Goal: Task Accomplishment & Management: Manage account settings

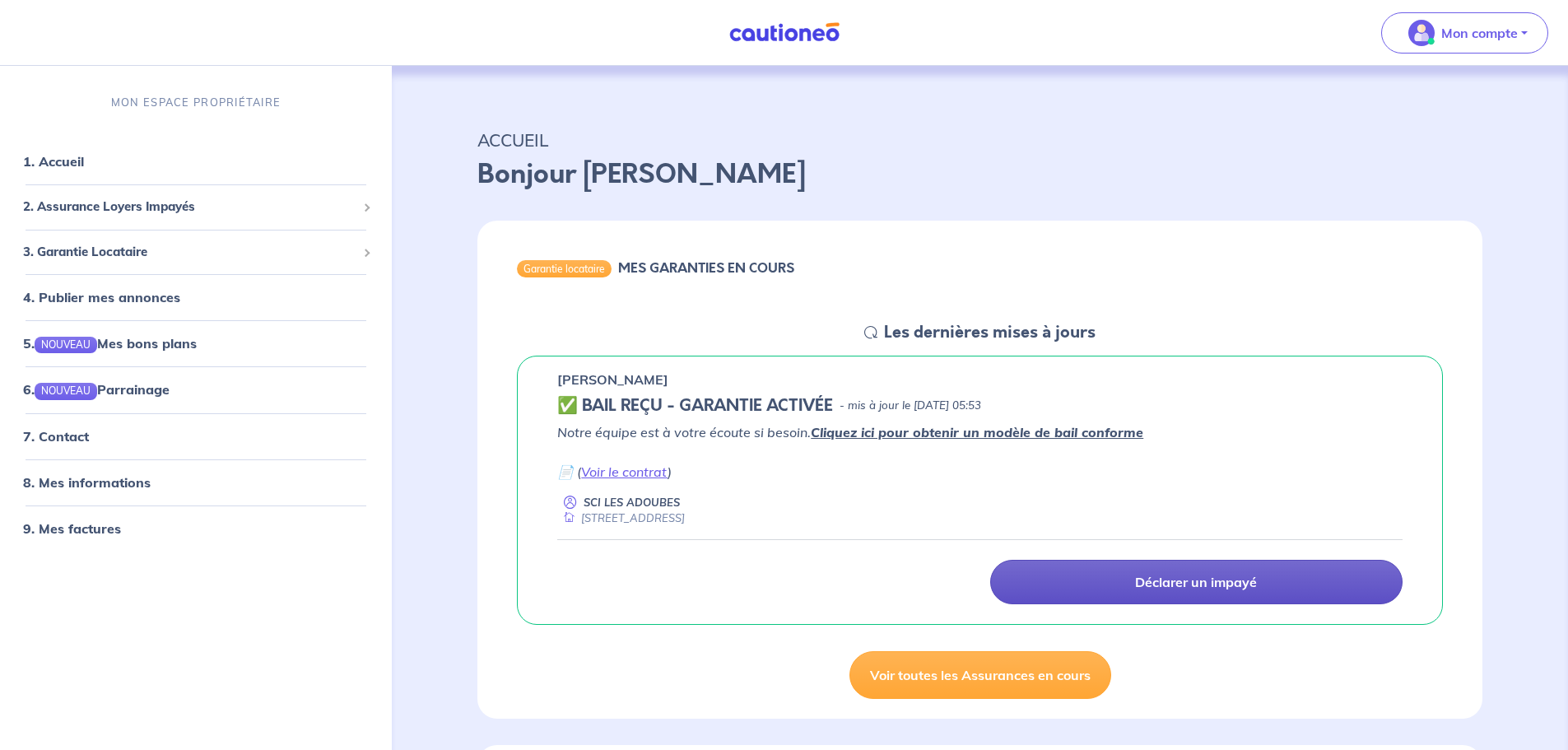
click at [1139, 581] on p "Déclarer un impayé" at bounding box center [1195, 581] width 121 height 17
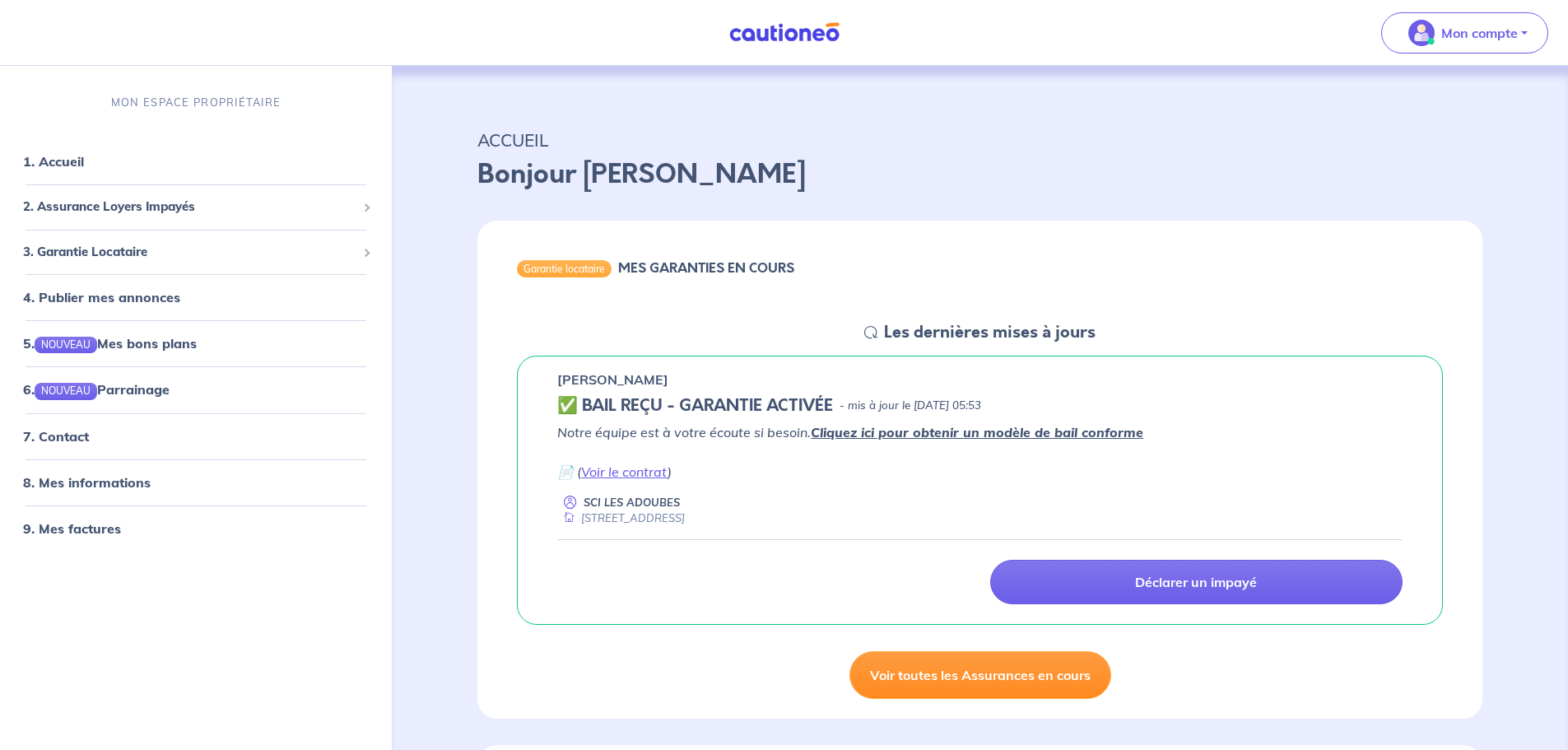
click at [899, 681] on link "Voir toutes les Assurances en cours" at bounding box center [980, 675] width 261 height 47
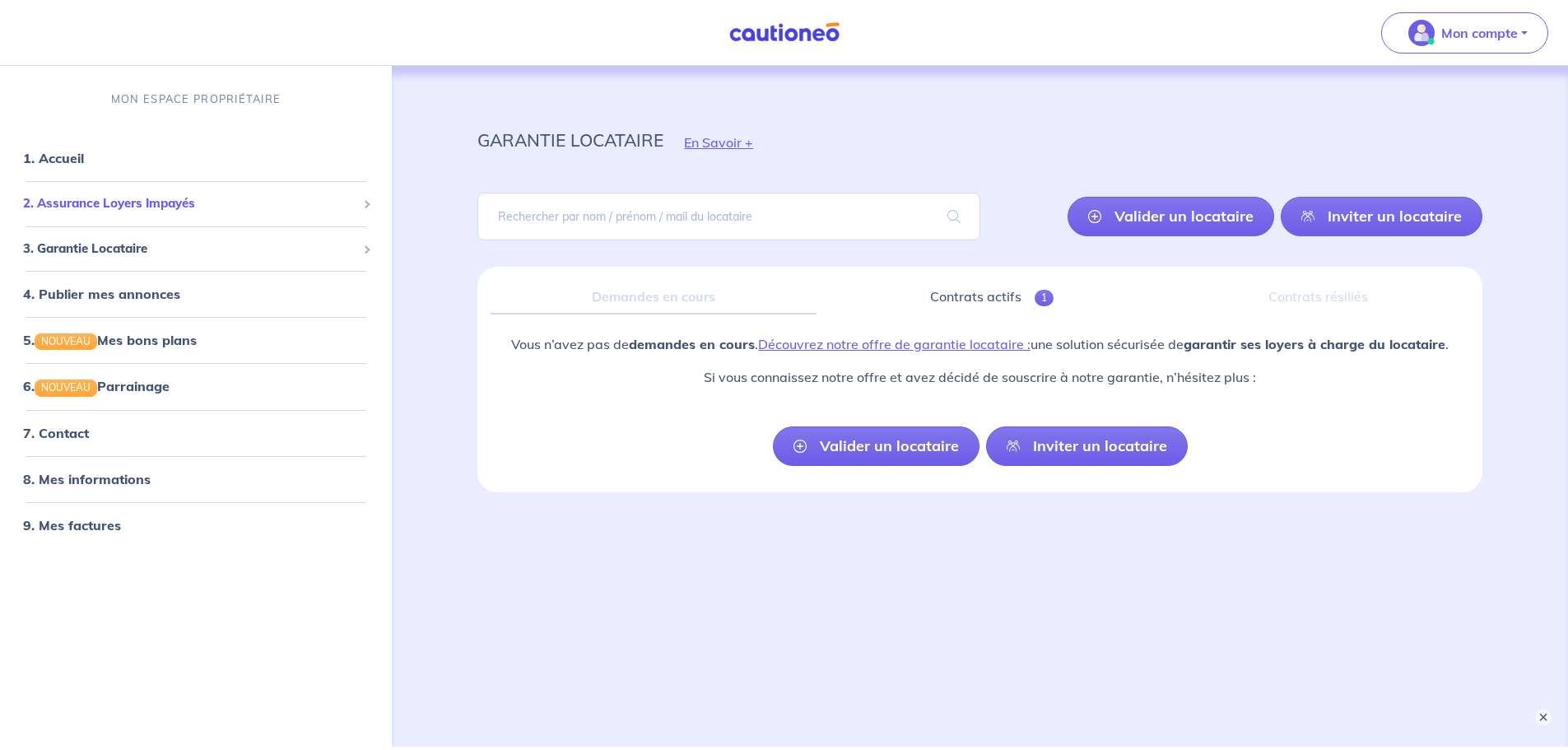
click at [125, 207] on span "2. Assurance Loyers Impayés" at bounding box center [189, 203] width 334 height 19
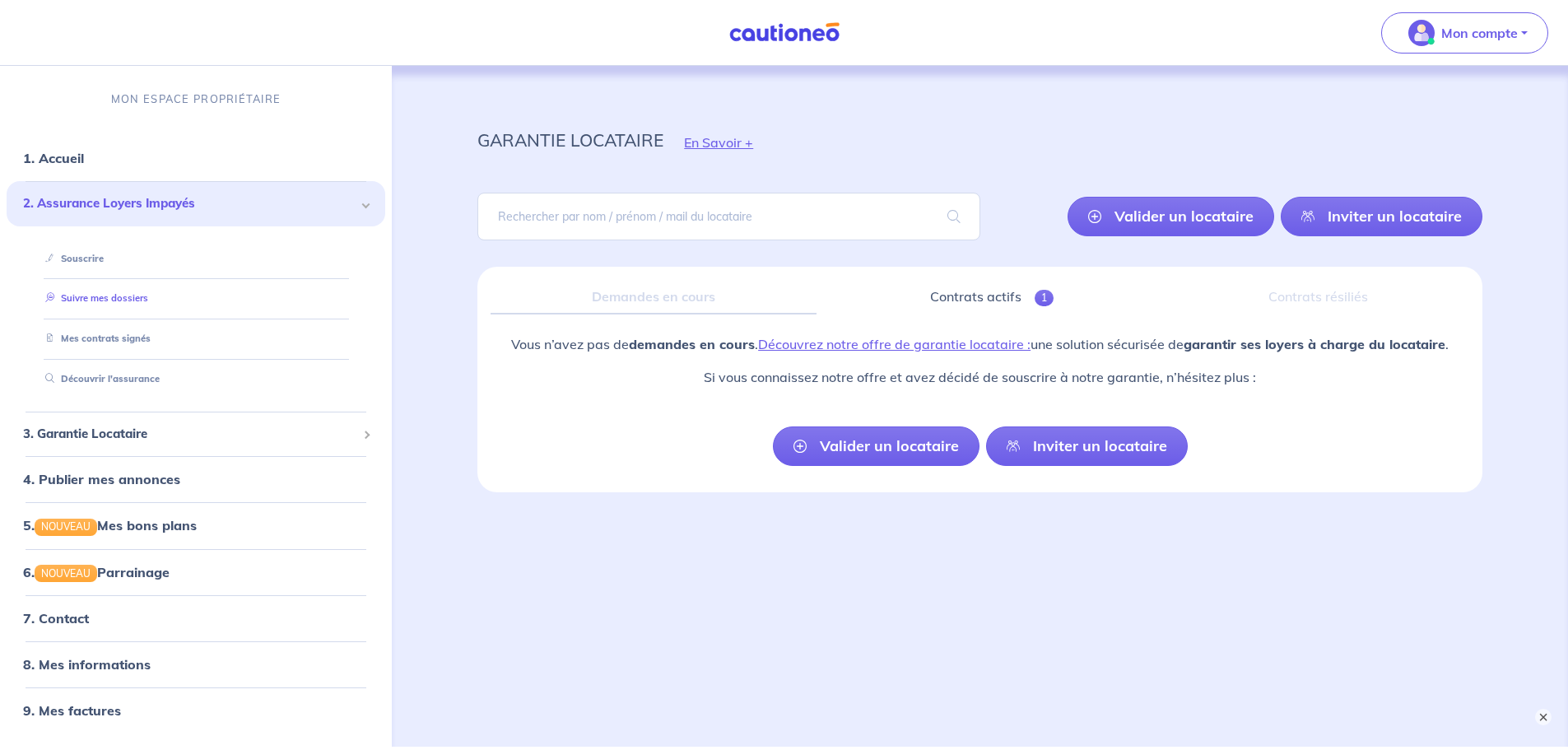
click at [108, 301] on link "Suivre mes dossiers" at bounding box center [93, 299] width 110 height 12
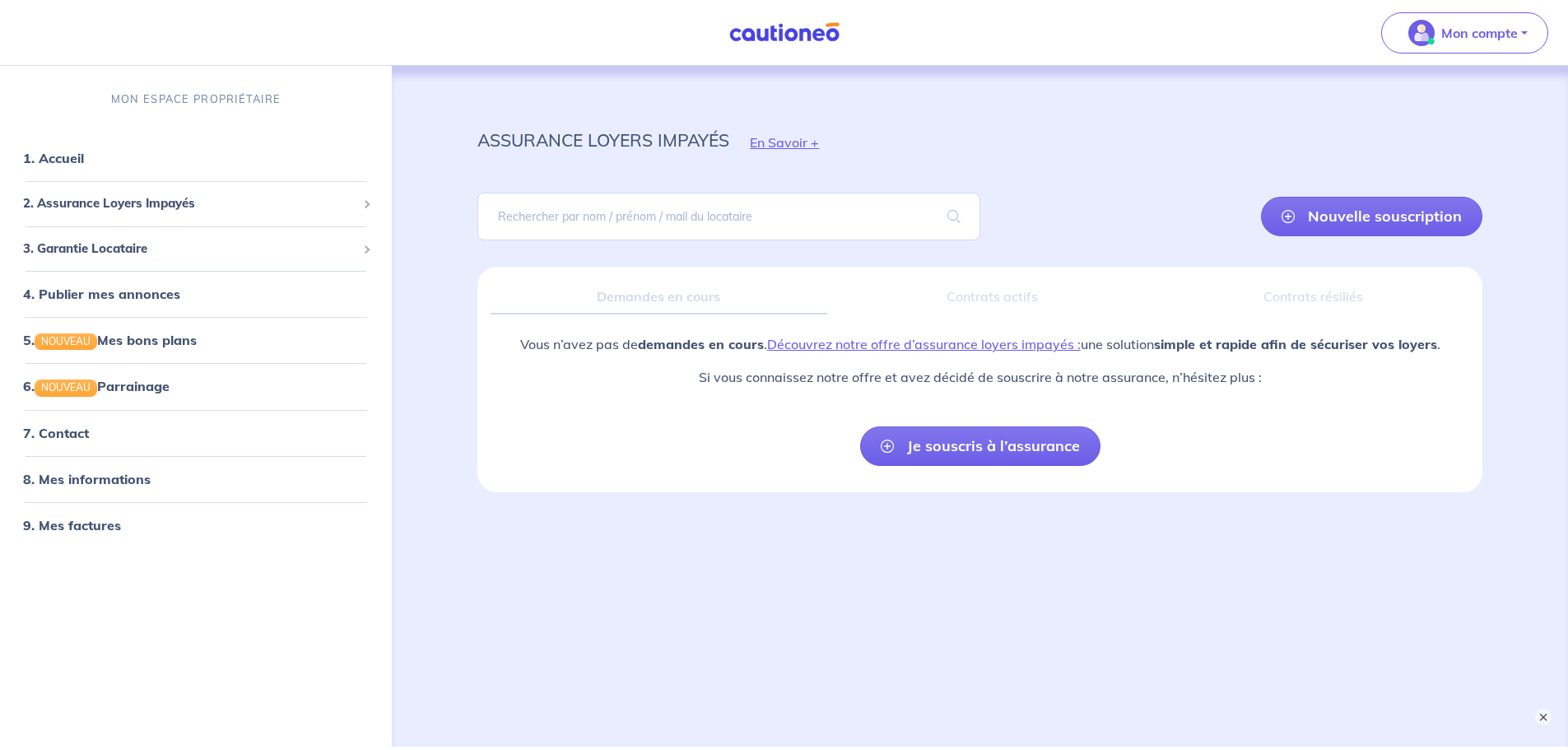
scroll to position [62, 0]
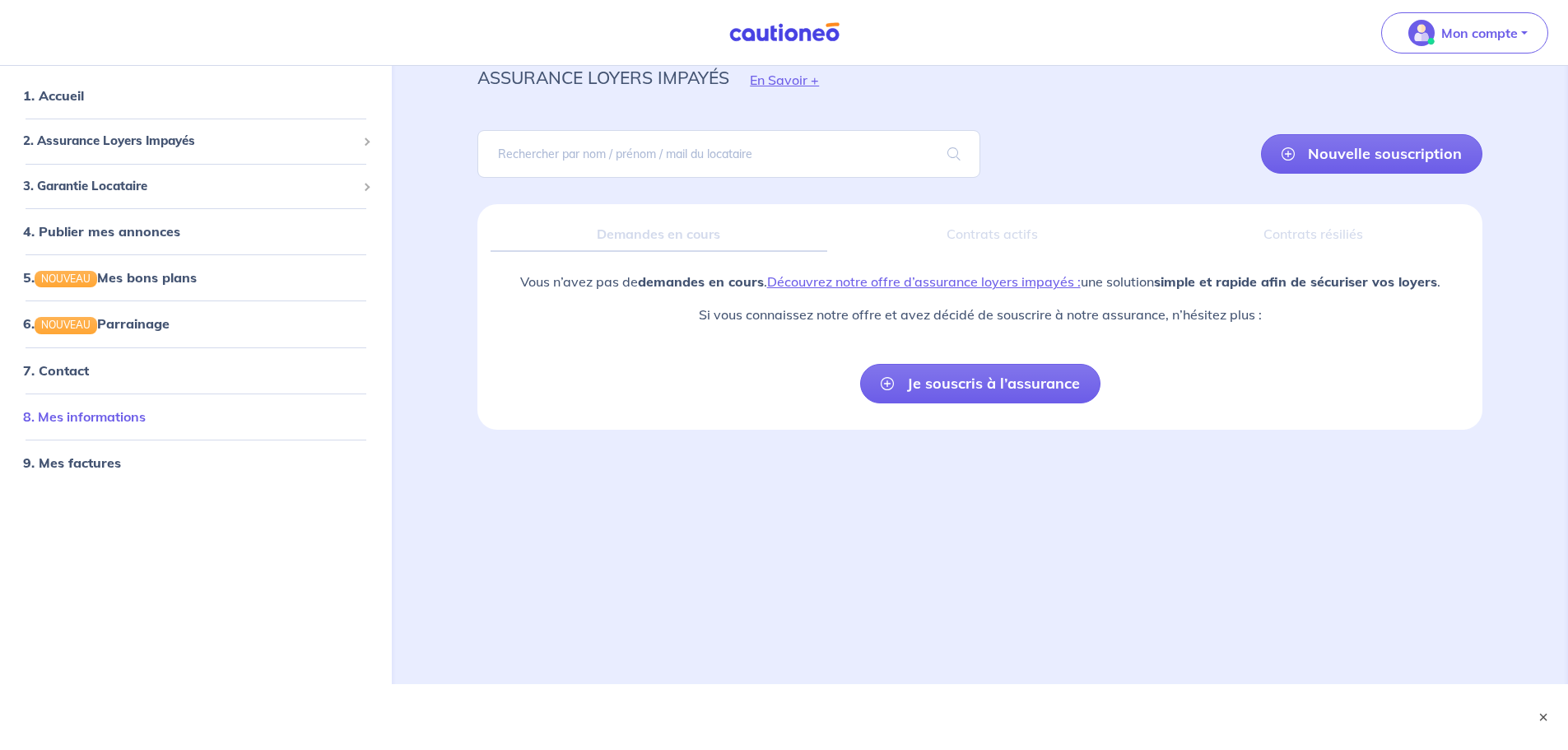
click at [109, 412] on link "8. Mes informations" at bounding box center [84, 416] width 122 height 17
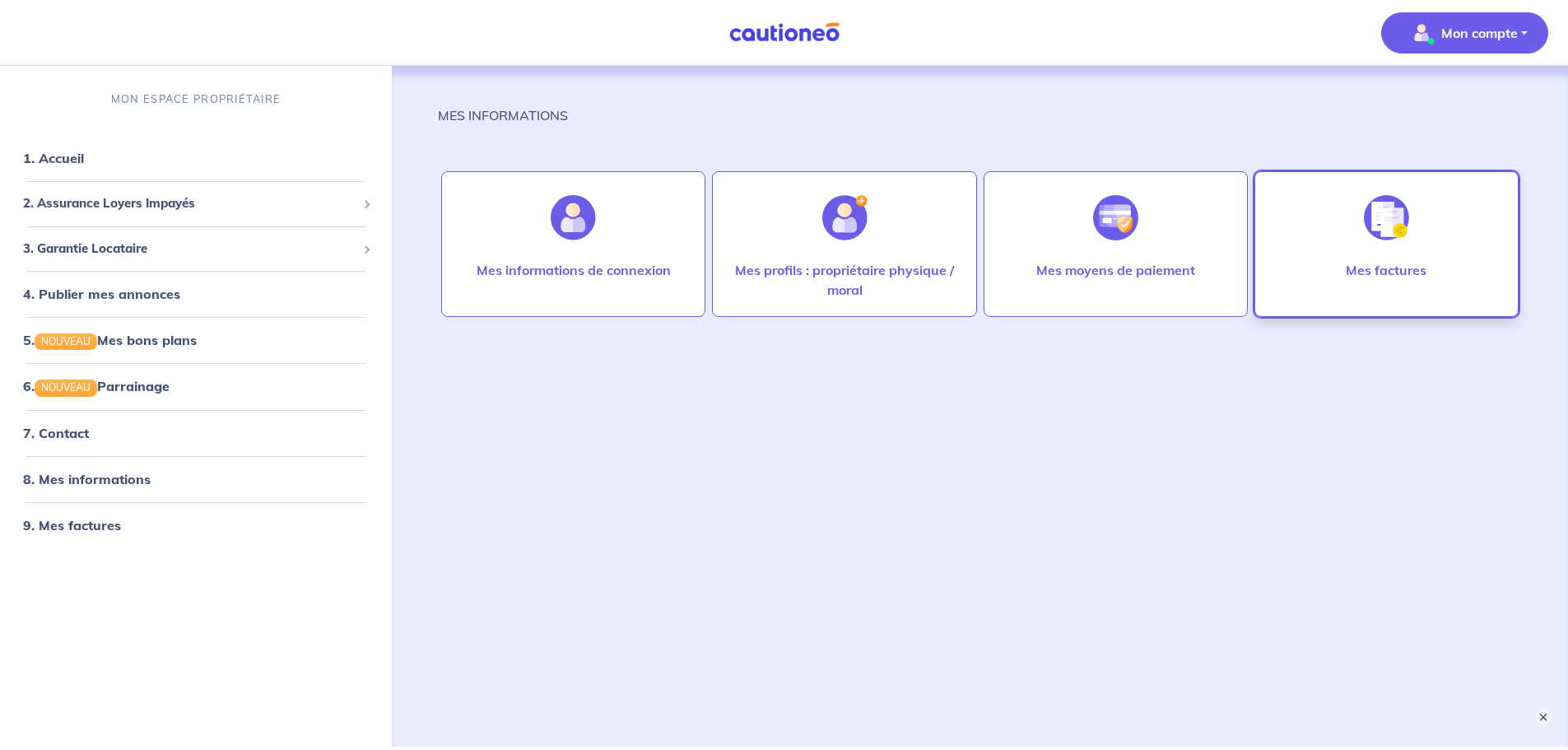
click at [1384, 251] on div at bounding box center [1386, 218] width 72 height 85
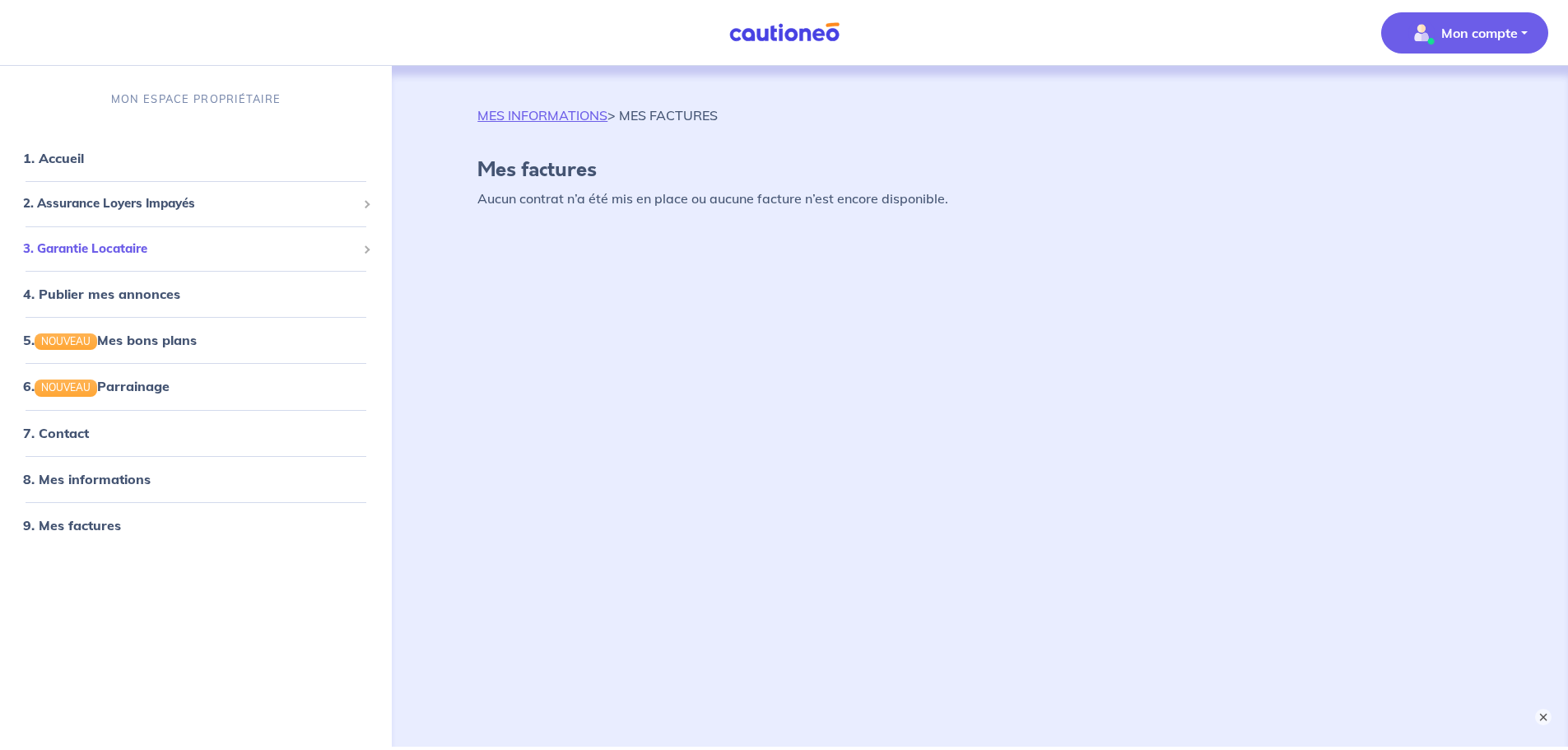
click at [131, 240] on span "3. Garantie Locataire" at bounding box center [189, 249] width 334 height 19
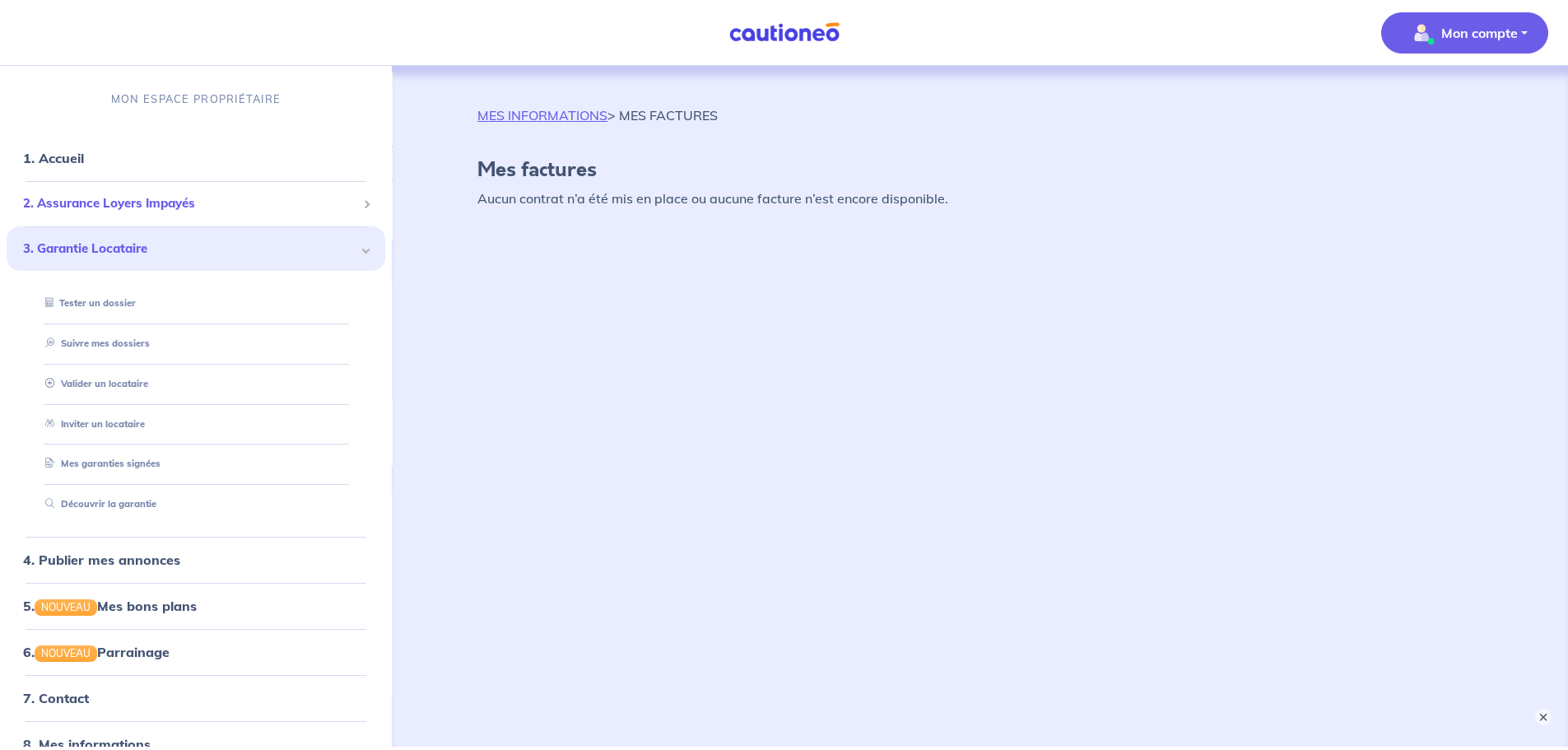
click at [124, 202] on span "2. Assurance Loyers Impayés" at bounding box center [189, 203] width 334 height 19
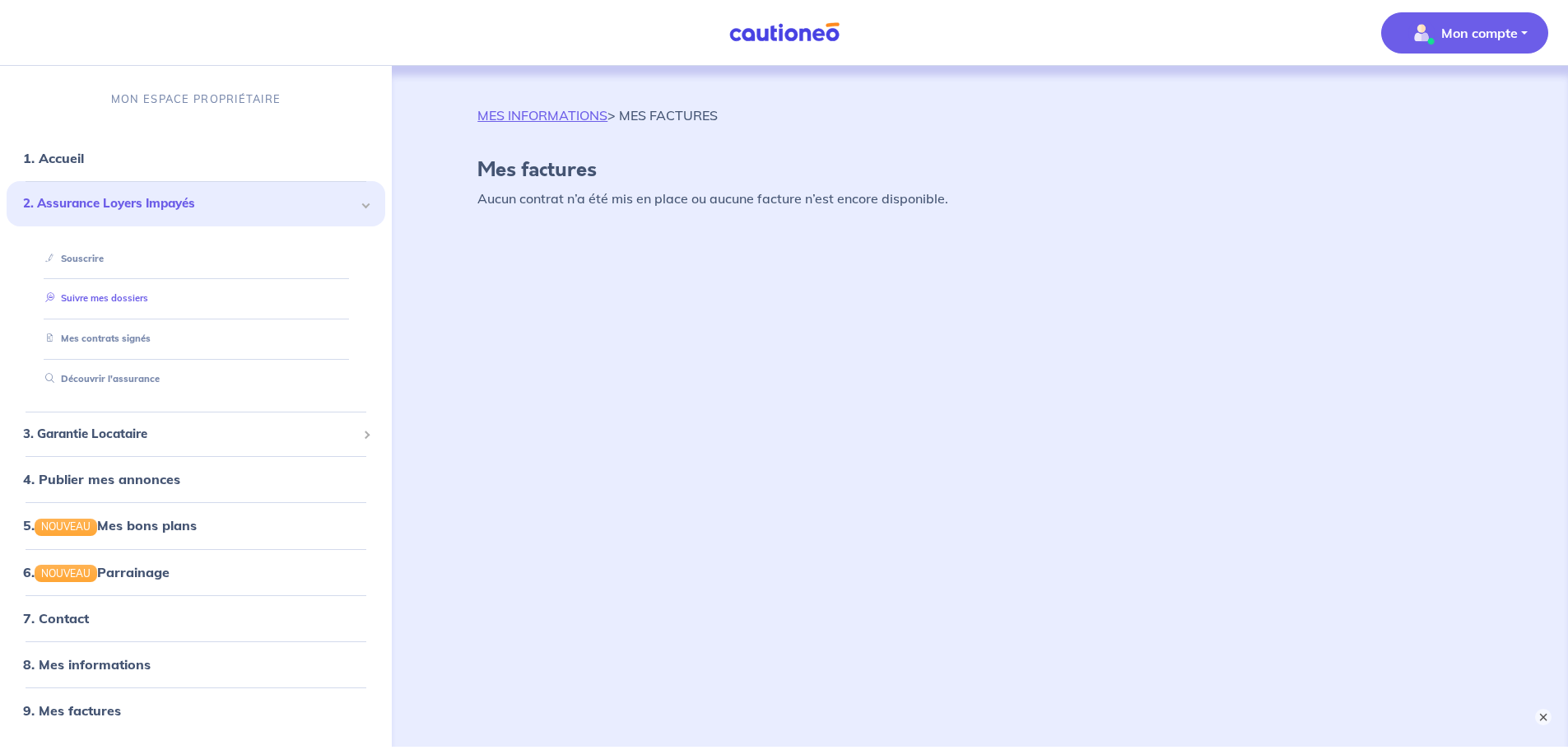
click at [97, 296] on link "Suivre mes dossiers" at bounding box center [93, 299] width 110 height 12
